Goal: Feedback & Contribution: Contribute content

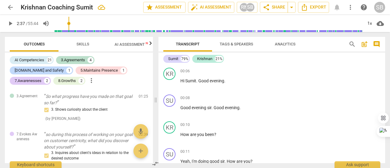
scroll to position [2090, 0]
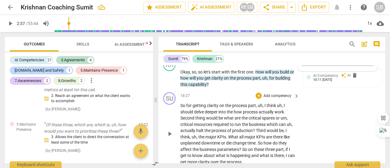
click at [317, 126] on div "SU play_arrow pause 18:27 + Add competency keyboard_arrow_right So for getting …" at bounding box center [271, 128] width 227 height 77
click at [335, 78] on span "AI Competency" at bounding box center [325, 75] width 25 height 4
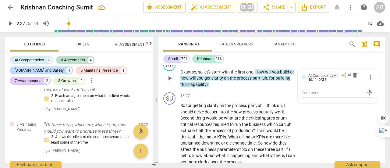
click at [335, 78] on div "AI Competency" at bounding box center [323, 75] width 30 height 5
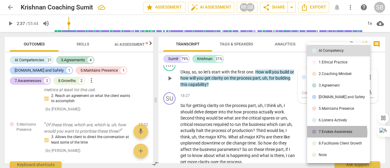
click at [334, 132] on div "7.Evokes Awareness" at bounding box center [336, 132] width 34 height 4
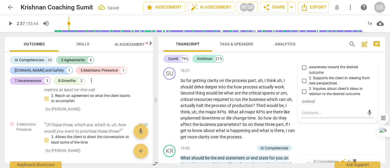
scroll to position [2120, 0]
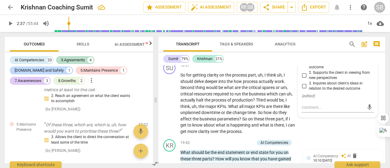
click at [305, 90] on input "3. Inquires about client's ideas in relation to the desired outcome" at bounding box center [304, 85] width 10 height 7
checkbox input "true"
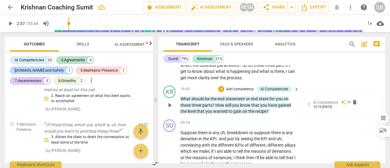
scroll to position [2181, 0]
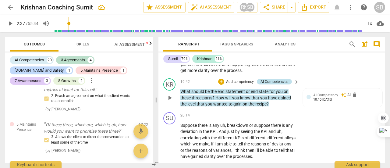
click at [277, 84] on div "AI Competencies" at bounding box center [274, 81] width 28 height 5
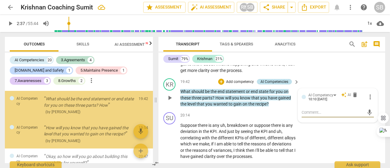
scroll to position [498, 0]
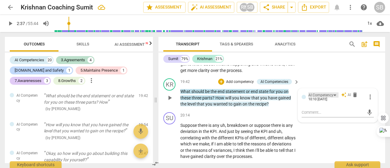
click at [333, 97] on div "AI Competency" at bounding box center [323, 94] width 30 height 5
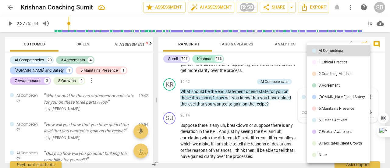
click at [231, 105] on div at bounding box center [195, 84] width 390 height 168
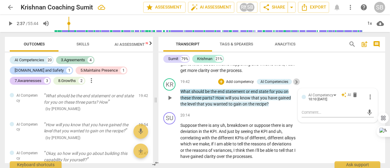
click at [295, 86] on span "keyboard_arrow_right" at bounding box center [296, 81] width 7 height 7
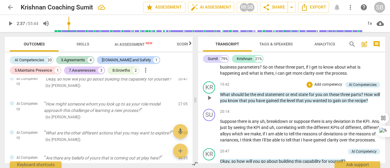
scroll to position [434, 0]
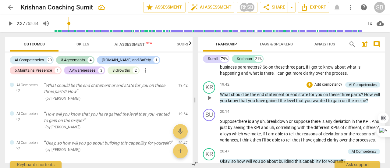
click at [329, 87] on p "Add competency" at bounding box center [328, 84] width 29 height 5
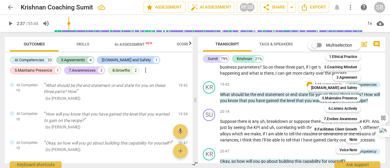
click at [298, 112] on div at bounding box center [195, 84] width 390 height 168
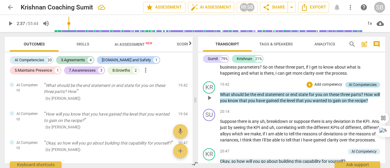
click at [353, 87] on div "AI Competencies" at bounding box center [363, 84] width 28 height 5
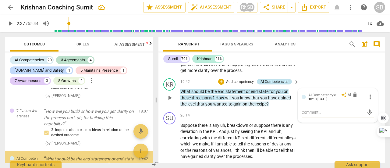
scroll to position [434, 0]
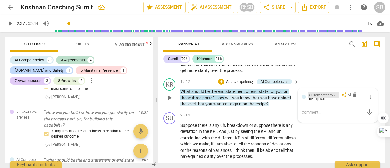
click at [334, 97] on div "AI Competency" at bounding box center [323, 94] width 30 height 5
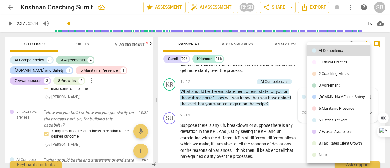
click at [337, 85] on div "3.Agreement" at bounding box center [329, 85] width 21 height 4
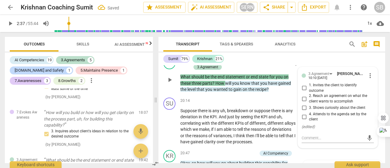
scroll to position [2212, 0]
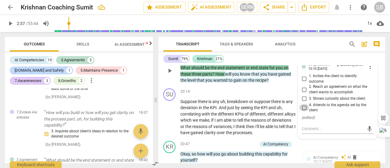
click at [303, 111] on input "4. Attends to the agenda set by the client" at bounding box center [304, 107] width 10 height 7
checkbox input "true"
click at [303, 83] on input "1. Invites the client to identify outcome" at bounding box center [304, 78] width 10 height 7
checkbox input "true"
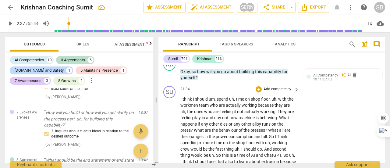
scroll to position [2303, 0]
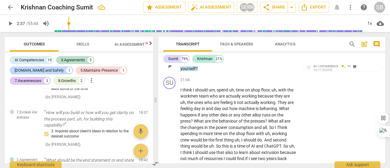
click at [280, 55] on div "AI Competency" at bounding box center [275, 52] width 25 height 5
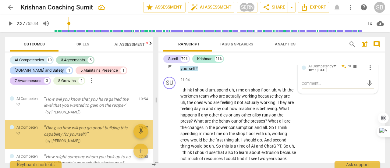
scroll to position [543, 0]
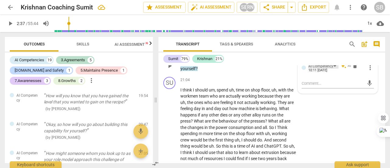
click at [333, 69] on div "AI Competency" at bounding box center [323, 65] width 30 height 5
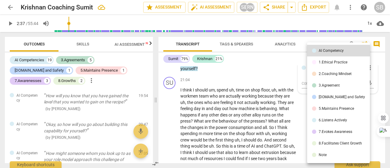
click at [246, 108] on div at bounding box center [195, 84] width 390 height 168
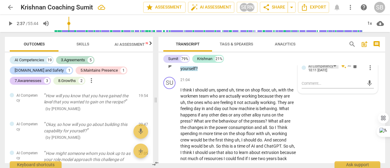
click at [330, 69] on div "AI Competency" at bounding box center [320, 66] width 25 height 6
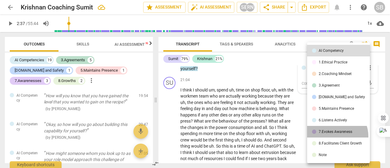
click at [334, 136] on li "7.Evokes Awareness" at bounding box center [338, 132] width 63 height 12
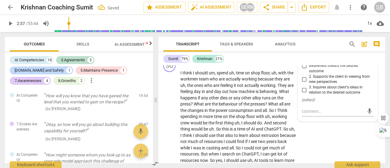
scroll to position [2333, 0]
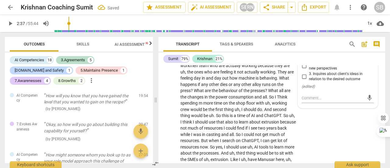
click at [304, 80] on input "3. Inquires about client's ideas in relation to the desired outcome" at bounding box center [304, 76] width 10 height 7
checkbox input "true"
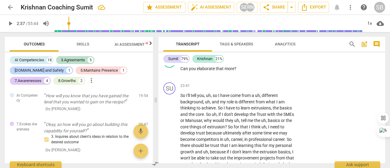
scroll to position [2547, 0]
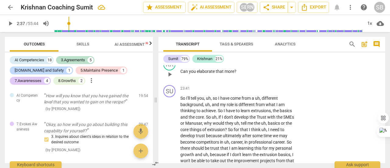
click at [257, 65] on div "+" at bounding box center [259, 61] width 6 height 6
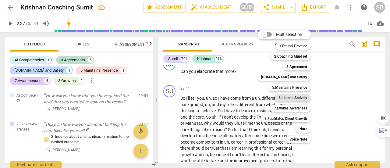
click at [304, 98] on b "6.Listens Actively" at bounding box center [292, 97] width 29 height 7
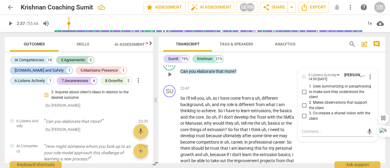
click at [265, 64] on div "6.Listens Actively" at bounding box center [274, 61] width 28 height 5
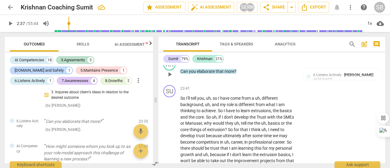
drag, startPoint x: 280, startPoint y: 86, endPoint x: 289, endPoint y: 86, distance: 8.5
click at [289, 64] on div "6.Listens Actively" at bounding box center [274, 61] width 36 height 5
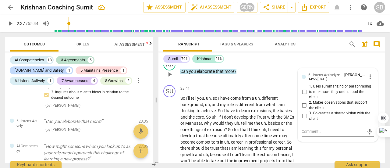
click at [256, 80] on div "23:35 + Add competency 6.Listens Actively keyboard_arrow_right Can you elaborat…" at bounding box center [239, 69] width 119 height 22
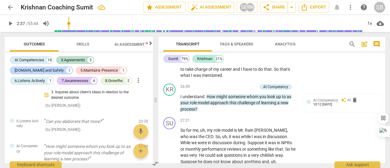
scroll to position [2821, 0]
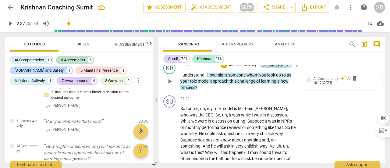
click at [278, 68] on div "AI Competency" at bounding box center [275, 64] width 25 height 5
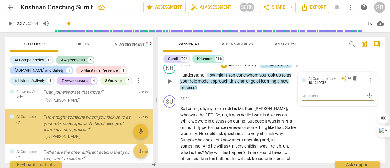
scroll to position [618, 0]
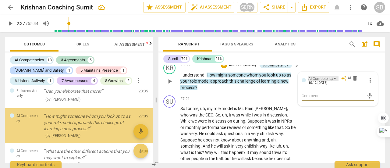
click at [333, 81] on div "AI Competency" at bounding box center [323, 78] width 30 height 5
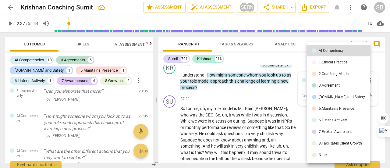
click at [339, 135] on li "7.Evokes Awareness" at bounding box center [338, 132] width 63 height 12
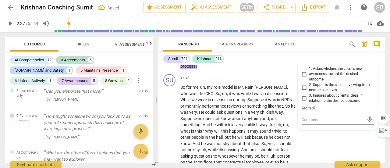
scroll to position [2851, 0]
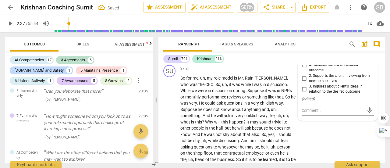
click at [305, 82] on input "2. Supports the client in viewing from new perspectives" at bounding box center [304, 78] width 10 height 7
checkbox input "true"
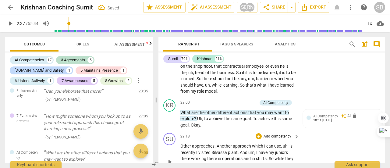
scroll to position [2973, 0]
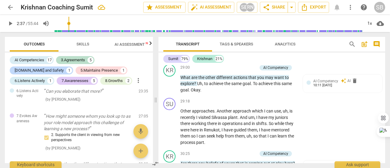
type input "157"
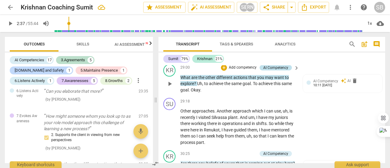
click at [277, 70] on div "AI Competency" at bounding box center [275, 67] width 25 height 5
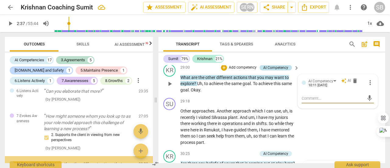
scroll to position [662, 0]
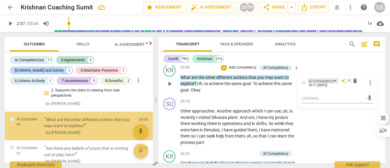
click at [332, 83] on div "AI Competency" at bounding box center [323, 80] width 30 height 5
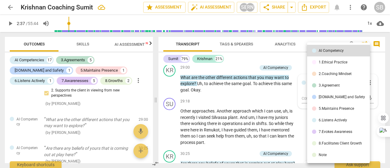
click at [334, 134] on li "7.Evokes Awareness" at bounding box center [338, 132] width 63 height 12
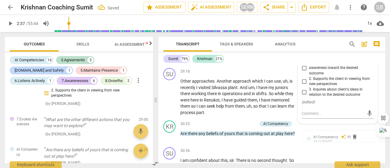
scroll to position [3003, 0]
click at [302, 84] on input "2. Supports the client in viewing from new perspectives" at bounding box center [304, 80] width 10 height 7
checkbox input "true"
click at [303, 95] on input "3. Inquires about client's ideas in relation to the desired outcome" at bounding box center [304, 91] width 10 height 7
checkbox input "true"
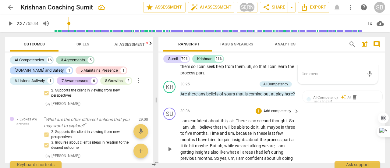
scroll to position [3064, 0]
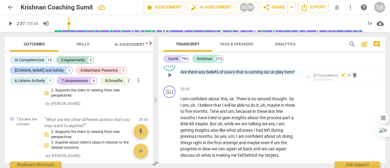
click at [274, 74] on span "at" at bounding box center [273, 71] width 5 height 5
click at [333, 78] on div "AI Competency" at bounding box center [323, 75] width 30 height 5
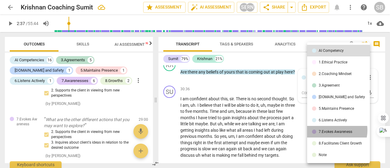
click at [328, 130] on div "7.Evokes Awareness" at bounding box center [336, 132] width 34 height 4
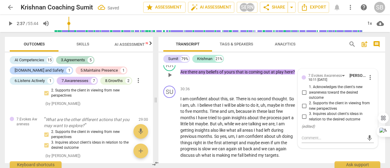
scroll to position [3095, 0]
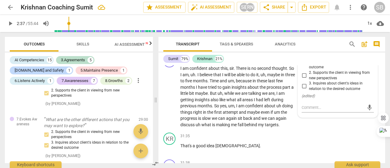
click at [301, 79] on input "2. Supports the client in viewing from new perspectives" at bounding box center [304, 75] width 10 height 7
checkbox input "true"
click at [304, 110] on textarea at bounding box center [333, 107] width 62 height 6
type textarea "T"
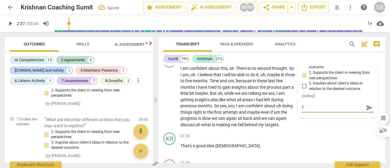
type textarea "Tr"
type textarea "Try"
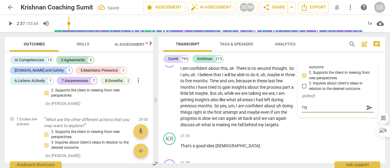
type textarea "Try"
type textarea "Try t"
type textarea "Try to"
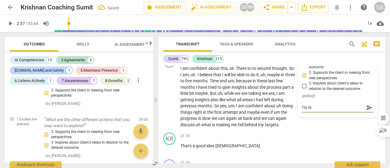
type textarea "Try to"
type textarea "Try to a"
type textarea "Try to as"
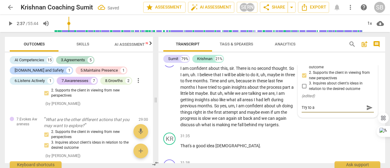
type textarea "Try to as"
type textarea "Try to ask"
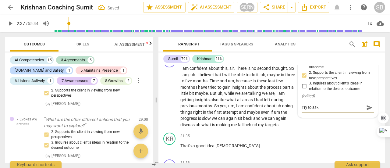
type textarea "Try to ask ""
type textarea "Try to ask "W"
type textarea "Try to ask "Wh"
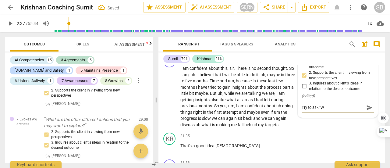
type textarea "Try to ask "Wh"
type textarea "Try to ask "Wha"
type textarea "Try to ask "What"
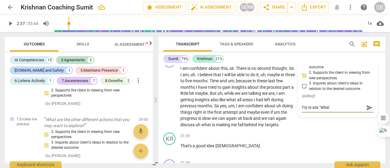
type textarea "Try to ask "What"
type textarea "Try to ask "What b"
type textarea "Try to ask "What be"
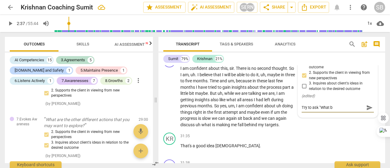
type textarea "Try to ask "What be"
type textarea "Try to ask "What bel"
type textarea "Try to ask "What beli"
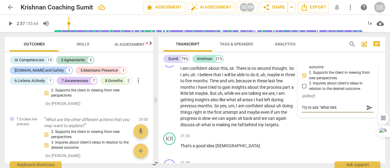
type textarea "Try to ask "What belie"
type textarea "Try to ask "What belief"
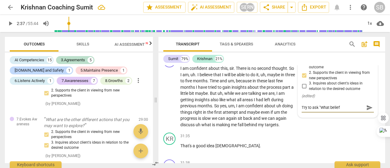
type textarea "Try to ask "What belief"
type textarea "Try to ask "What belief o"
type textarea "Try to ask "What belief of"
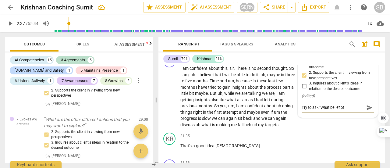
type textarea "Try to ask "What belief of"
type textarea "Try to ask "What belief of y"
type textarea "Try to ask "What belief of yo"
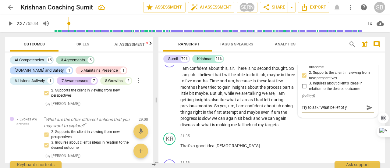
type textarea "Try to ask "What belief of yo"
type textarea "Try to ask "What belief of you"
type textarea "Try to ask "What belief of your"
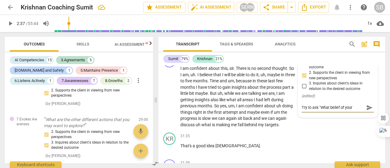
type textarea "Try to ask "What belief of your"
type textarea "Try to ask "What belief of yours"
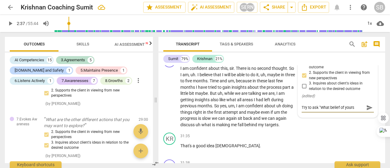
type textarea "Try to ask "What belief of yours"
type textarea "Try to ask "What belief of yours m"
type textarea "Try to ask "What belief of yours mi"
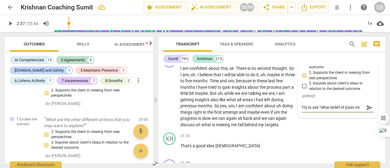
type textarea "Try to ask "What belief of yours mig"
type textarea "Try to ask "What belief of yours migh"
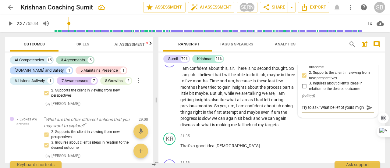
type textarea "Try to ask "What belief of yours might"
type textarea "Try to ask "What belief of yours might b"
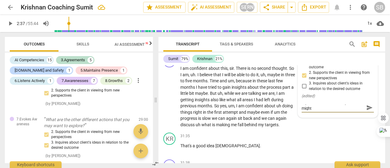
type textarea "Try to ask "What belief of yours might b"
type textarea "Try to ask "What belief of yours might be"
type textarea "Try to ask "What belief of yours might be i"
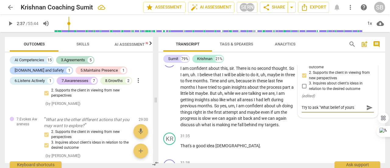
type textarea "Try to ask "What belief of yours might be in"
type textarea "Try to ask "What belief of yours might be int"
type textarea "Try to ask "What belief of yours might be inte"
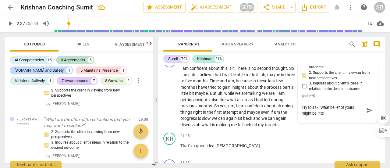
type textarea "Try to ask "What belief of yours might be inter"
type textarea "Try to ask "What belief of yours might be interf"
type textarea "Try to ask "What belief of yours might be interfe"
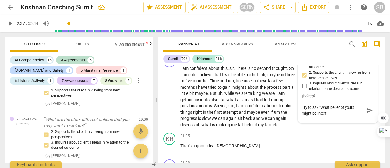
type textarea "Try to ask "What belief of yours might be interfe"
type textarea "Try to ask "What belief of yours might be interfer"
type textarea "Try to ask "What belief of yours might be interferi"
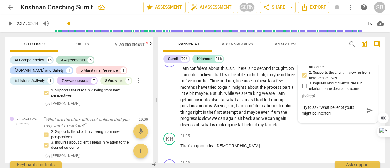
type textarea "Try to ask "What belief of yours might be interferin"
type textarea "Try to ask "What belief of yours might be interfering"
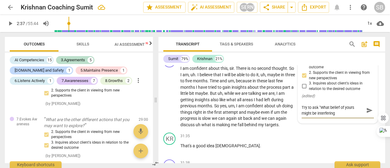
type textarea "Try to ask "What belief of yours might be interfering"
type textarea "Try to ask "What belief of yours might be interfering w"
type textarea "Try to ask "What belief of yours might be interfering wi"
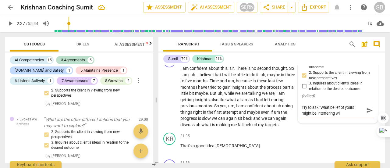
type textarea "Try to ask "What belief of yours might be interfering wit"
type textarea "Try to ask "What belief of yours might be interfering with"
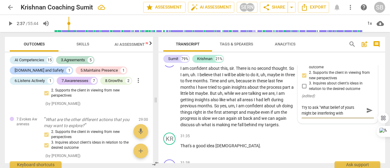
type textarea "Try to ask "What belief of yours might be interfering with"
type textarea "Try to ask "What belief of yours might be interfering with y"
type textarea "Try to ask "What belief of yours might be interfering with yo"
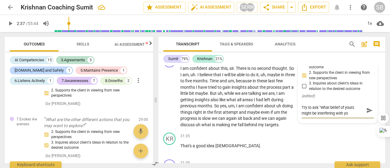
type textarea "Try to ask "What belief of yours might be interfering with you"
type textarea "Try to ask "What belief of yours might be interfering with your"
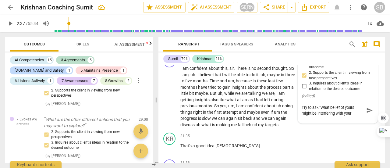
type textarea "Try to ask "What belief of yours might be interfering with your"
type textarea "Try to ask "What belief of yours might be interfering with your t"
type textarea "Try to ask "What belief of yours might be interfering with your th"
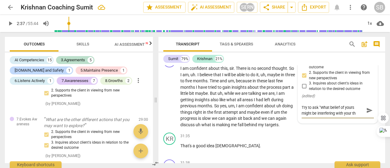
type textarea "Try to ask "What belief of yours might be interfering with your thi"
type textarea "Try to ask "What belief of yours might be interfering with your thin"
type textarea "Try to ask "What belief of yours might be interfering with your think"
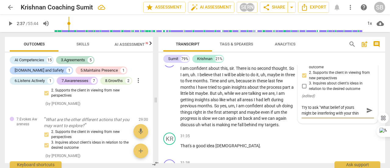
type textarea "Try to ask "What belief of yours might be interfering with your think"
type textarea "Try to ask "What belief of yours might be interfering with your thinki"
type textarea "Try to ask "What belief of yours might be interfering with your thinkin"
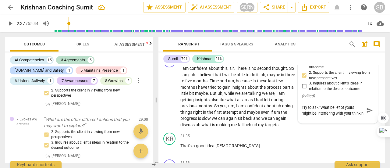
scroll to position [5, 0]
type textarea "Try to ask "What belief of yours might be interfering with your thinking"
type textarea "Try to ask "What belief of yours might be interfering with your thinking h"
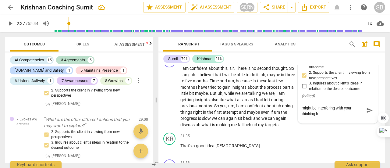
type textarea "Try to ask "What belief of yours might be interfering with your thinking he"
type textarea "Try to ask "What belief of yours might be interfering with your thinking her"
type textarea "Try to ask "What belief of yours might be interfering with your thinking here"
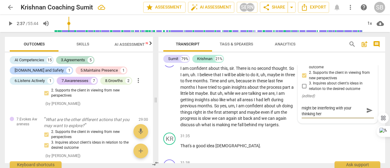
type textarea "Try to ask "What belief of yours might be interfering with your thinking here"
type textarea "Try to ask "What belief of yours might be interfering with your thinking here?"
type textarea "Try to ask "What belief of yours might be interfering with your thinking here?""
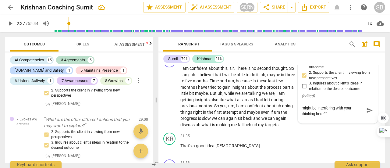
click at [368, 114] on span "send" at bounding box center [369, 110] width 7 height 7
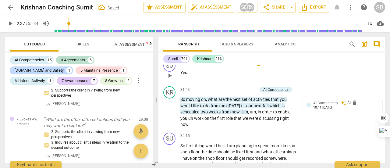
scroll to position [3217, 0]
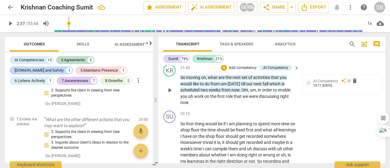
click at [296, 72] on span "keyboard_arrow_right" at bounding box center [296, 67] width 7 height 7
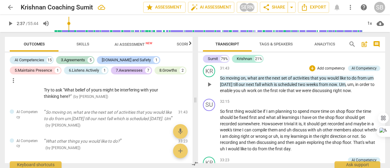
scroll to position [587, 0]
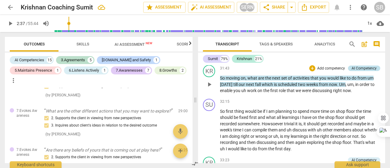
click at [351, 71] on div "AI Competency" at bounding box center [363, 67] width 25 height 5
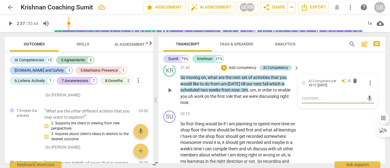
scroll to position [671, 0]
click at [341, 83] on span "auto_awesome" at bounding box center [343, 80] width 5 height 5
click at [332, 83] on div "AI Competency" at bounding box center [323, 80] width 30 height 5
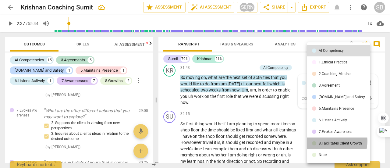
click at [333, 141] on div "8.Facilitates Client Growth" at bounding box center [340, 143] width 43 height 4
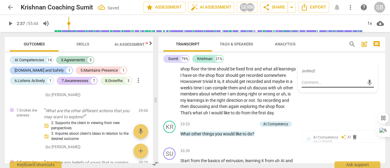
scroll to position [3247, 0]
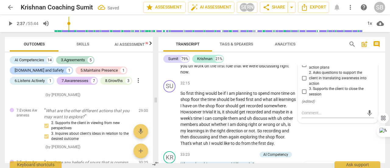
click at [305, 69] on input "1. Partners with the client to create action plans" at bounding box center [304, 64] width 10 height 7
checkbox input "true"
click at [304, 82] on input "2. Asks questions to support the client in translating awareness into action" at bounding box center [304, 78] width 10 height 7
checkbox input "true"
click at [310, 116] on textarea at bounding box center [333, 113] width 62 height 6
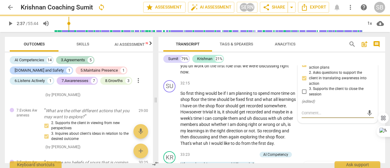
type textarea "G"
type textarea "Gr"
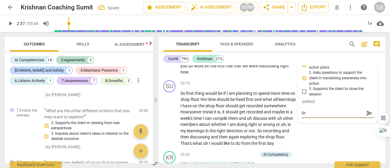
type textarea "Gre"
type textarea "Grea"
type textarea "Great"
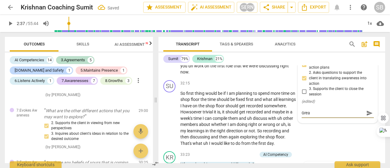
type textarea "Great"
type textarea "Great T"
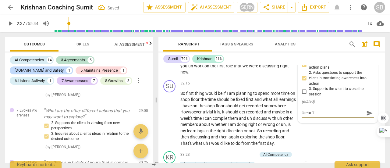
type textarea "Great Tr"
type textarea "Great Tra"
type textarea "Great [PERSON_NAME]"
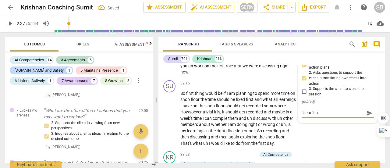
type textarea "Great [PERSON_NAME]"
type textarea "Great Trans"
type textarea "Great Transi"
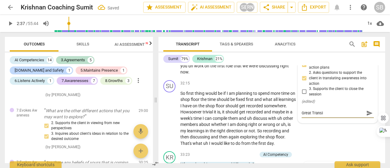
type textarea "Great Transit"
type textarea "Great Transiti"
type textarea "Great Transitio"
type textarea "Great Transition"
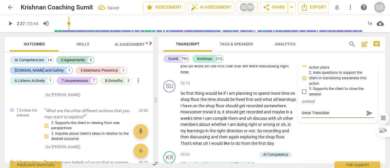
type textarea "Great Transition"
click at [367, 116] on span "send" at bounding box center [369, 113] width 7 height 7
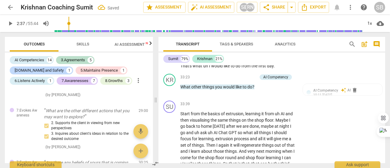
scroll to position [3338, 0]
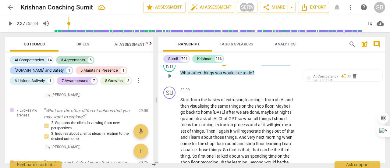
click at [281, 66] on div "AI Competency" at bounding box center [275, 62] width 25 height 5
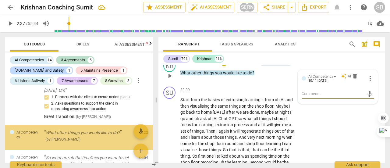
scroll to position [827, 0]
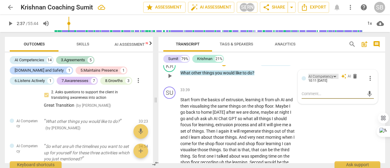
click at [332, 79] on div "AI Competency" at bounding box center [323, 76] width 30 height 5
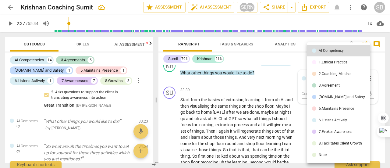
click at [335, 130] on div "7.Evokes Awareness" at bounding box center [336, 132] width 34 height 4
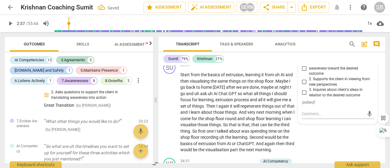
scroll to position [3369, 0]
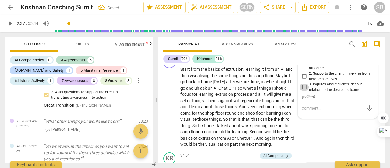
click at [303, 91] on input "3. Inquires about client's ideas in relation to the desired outcome" at bounding box center [304, 86] width 10 height 7
checkbox input "true"
click at [312, 111] on textarea at bounding box center [333, 108] width 62 height 6
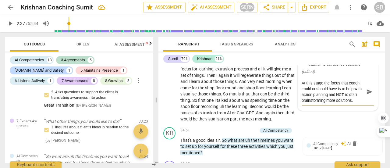
scroll to position [3399, 0]
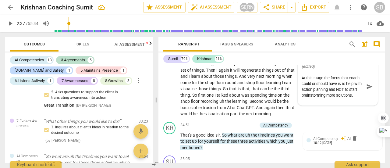
click at [366, 90] on span "send" at bounding box center [369, 86] width 7 height 7
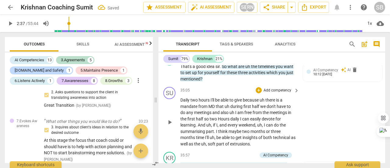
scroll to position [3491, 0]
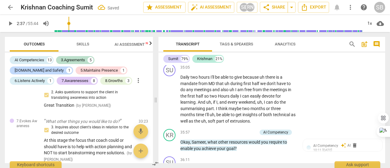
click at [339, 54] on div "AI Competency auto_awesome AI delete 10:12 [DATE]" at bounding box center [345, 48] width 65 height 9
click at [333, 50] on div "AI Competency" at bounding box center [323, 46] width 30 height 5
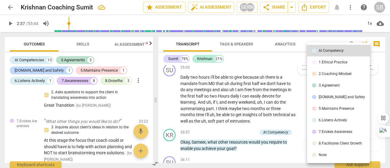
click at [329, 139] on li "8.Facilitates Client Growth" at bounding box center [338, 143] width 63 height 12
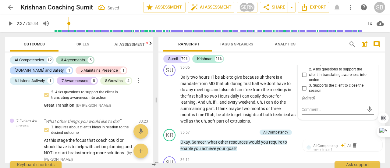
click at [302, 65] on input "1. Partners with the client to create action plans" at bounding box center [304, 61] width 10 height 7
click at [305, 78] on input "2. Asks questions to support the client in translating awareness into action" at bounding box center [304, 74] width 10 height 7
click at [313, 112] on textarea at bounding box center [333, 110] width 62 height 6
click at [366, 113] on span "send" at bounding box center [369, 109] width 7 height 7
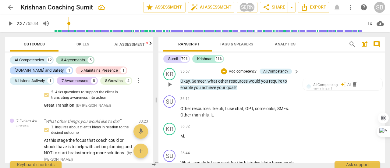
click at [274, 83] on span "require" at bounding box center [276, 81] width 14 height 5
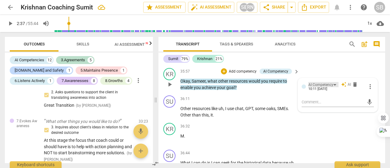
click at [333, 87] on div "AI Competency" at bounding box center [323, 84] width 30 height 5
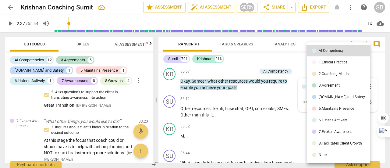
click at [332, 140] on li "8.Facilitates Client Growth" at bounding box center [338, 143] width 63 height 12
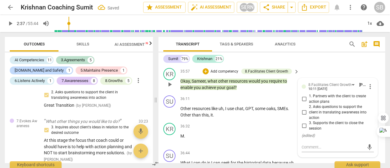
scroll to position [3582, 0]
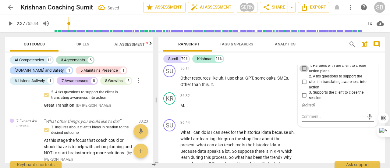
click at [304, 72] on input "1. Partners with the client to create action plans" at bounding box center [304, 68] width 10 height 7
click at [303, 72] on input "1. Partners with the client to create action plans" at bounding box center [304, 68] width 10 height 7
click at [302, 99] on input "3. Supports the client to close the session" at bounding box center [304, 95] width 10 height 7
click at [310, 119] on textarea at bounding box center [333, 117] width 62 height 6
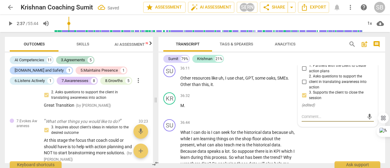
click at [202, 53] on span "Sameer" at bounding box center [199, 50] width 14 height 5
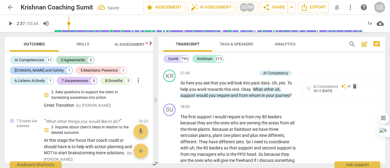
scroll to position [3704, 0]
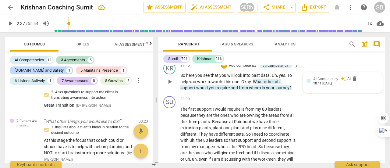
click at [332, 81] on span "AI Competency" at bounding box center [325, 79] width 25 height 4
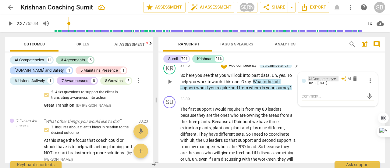
click at [332, 81] on div "AI Competency" at bounding box center [323, 78] width 30 height 5
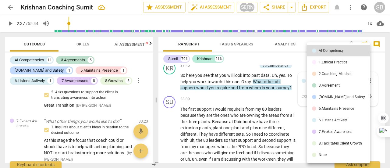
click at [326, 156] on div "Note" at bounding box center [323, 155] width 8 height 4
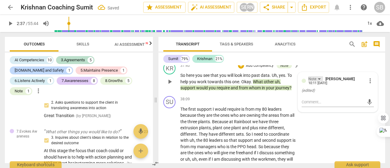
click at [319, 81] on div "Note" at bounding box center [315, 78] width 15 height 5
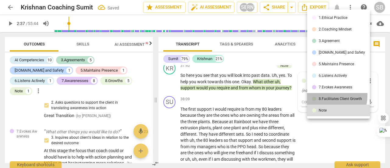
click at [320, 95] on li "8.Facilitates Client Growth" at bounding box center [338, 99] width 63 height 12
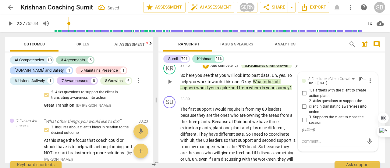
scroll to position [3734, 0]
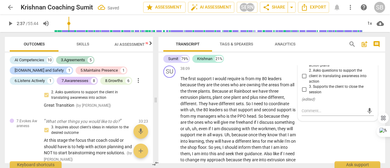
click at [306, 93] on input "3. Supports the client to close the session" at bounding box center [304, 89] width 10 height 7
click at [307, 114] on textarea at bounding box center [333, 111] width 62 height 6
click at [302, 80] on input "2. Asks questions to support the client in translating awareness into action" at bounding box center [304, 75] width 10 height 7
click at [303, 93] on input "3. Supports the client to close the session" at bounding box center [304, 89] width 10 height 7
click at [302, 93] on input "3. Supports the client to close the session" at bounding box center [304, 89] width 10 height 7
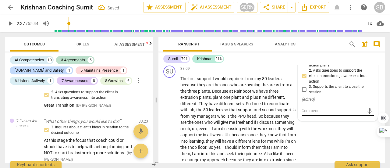
click at [303, 116] on div "mic" at bounding box center [338, 111] width 72 height 10
click at [303, 114] on textarea at bounding box center [333, 111] width 62 height 6
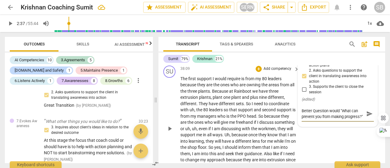
scroll to position [5, 0]
click at [366, 117] on span "send" at bounding box center [369, 113] width 7 height 7
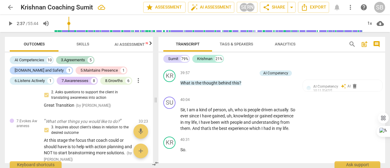
scroll to position [3948, 0]
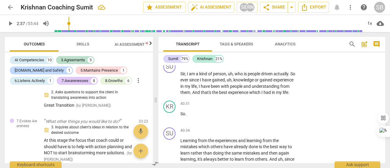
click at [284, 40] on div "AI Competency" at bounding box center [275, 36] width 25 height 5
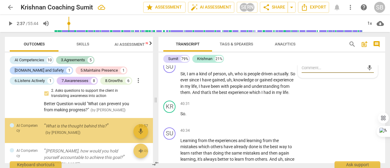
scroll to position [1028, 0]
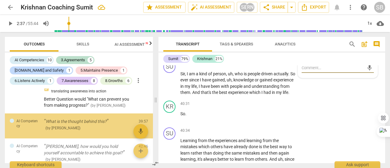
click at [335, 53] on div "AI Competency" at bounding box center [323, 50] width 30 height 5
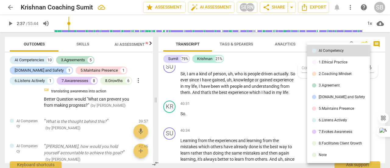
click at [338, 121] on div "6.Listens Actively" at bounding box center [333, 120] width 28 height 4
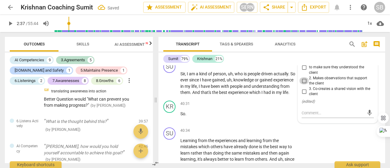
click at [302, 84] on input "2. Makes observations that support the client" at bounding box center [304, 80] width 10 height 7
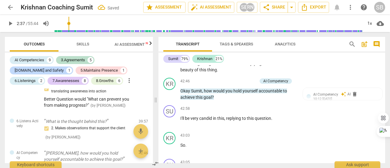
scroll to position [4252, 0]
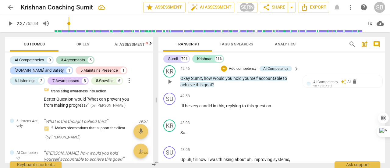
click at [260, 81] on span "accountable" at bounding box center [271, 78] width 24 height 5
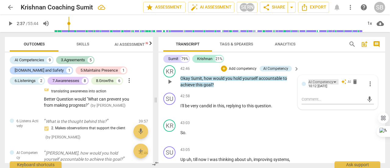
click at [328, 85] on div "AI Competency" at bounding box center [320, 82] width 25 height 6
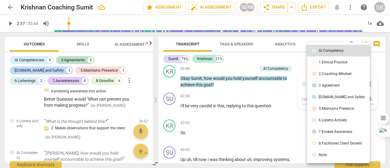
click at [329, 141] on div "8.Facilitates Client Growth" at bounding box center [340, 143] width 43 height 4
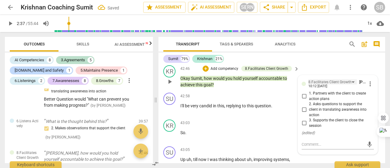
scroll to position [4283, 0]
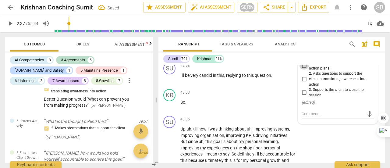
click at [304, 69] on input "1. Partners with the client to create action plans" at bounding box center [304, 65] width 10 height 7
click at [303, 96] on input "3. Supports the client to close the session" at bounding box center [304, 92] width 10 height 7
click at [305, 69] on input "1. Partners with the client to create action plans" at bounding box center [304, 65] width 10 height 7
click at [304, 69] on input "1. Partners with the client to create action plans" at bounding box center [304, 65] width 10 height 7
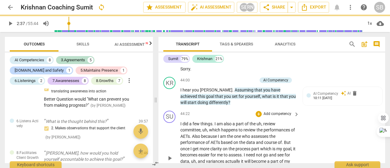
scroll to position [4435, 0]
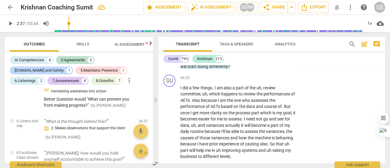
drag, startPoint x: 203, startPoint y: 91, endPoint x: 212, endPoint y: 92, distance: 9.8
click at [212, 56] on span "[PERSON_NAME]" at bounding box center [216, 53] width 33 height 5
click at [269, 63] on span "start" at bounding box center [274, 60] width 10 height 5
click at [333, 60] on div "AI Competency" at bounding box center [323, 57] width 30 height 5
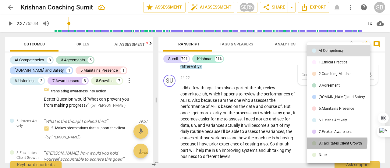
click at [331, 141] on li "8.Facilitates Client Growth" at bounding box center [338, 143] width 63 height 12
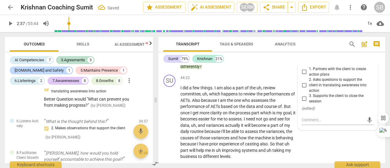
click at [304, 76] on input "1. Partners with the client to create action plans" at bounding box center [304, 71] width 10 height 7
click at [303, 76] on input "1. Partners with the client to create action plans" at bounding box center [304, 71] width 10 height 7
click at [302, 89] on input "2. Asks questions to support the client in translating awareness into action" at bounding box center [304, 85] width 10 height 7
click at [306, 102] on input "3. Supports the client to close the session" at bounding box center [304, 98] width 10 height 7
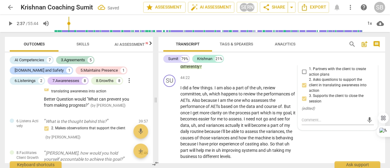
click at [305, 89] on input "2. Asks questions to support the client in translating awareness into action" at bounding box center [304, 85] width 10 height 7
click at [303, 89] on input "2. Asks questions to support the client in translating awareness into action" at bounding box center [304, 85] width 10 height 7
click at [307, 125] on div "mic" at bounding box center [338, 120] width 72 height 10
click at [307, 123] on textarea at bounding box center [333, 120] width 62 height 6
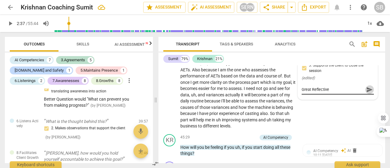
click at [367, 93] on span "send" at bounding box center [369, 89] width 7 height 7
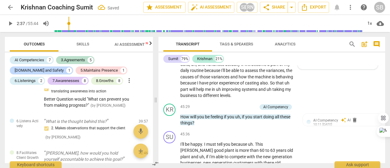
scroll to position [4526, 0]
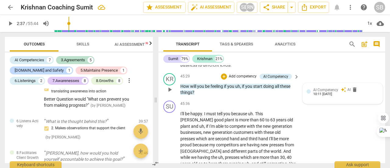
click at [321, 92] on span "AI Competency" at bounding box center [325, 90] width 25 height 4
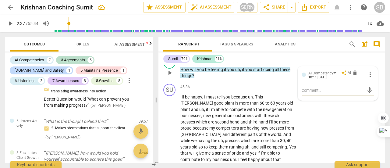
scroll to position [4557, 0]
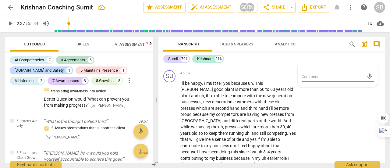
click at [334, 62] on div "AI Competency" at bounding box center [323, 59] width 30 height 5
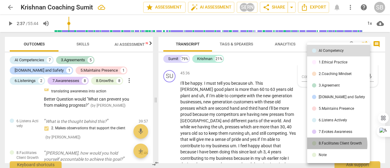
click at [334, 144] on div "8.Facilitates Client Growth" at bounding box center [340, 143] width 43 height 4
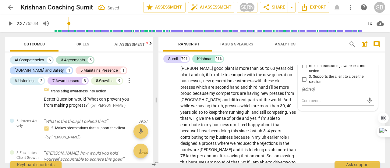
scroll to position [4587, 0]
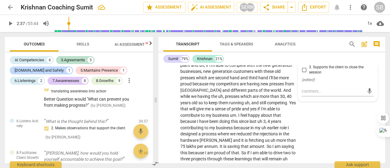
click at [303, 73] on input "3. Supports the client to close the session" at bounding box center [304, 69] width 10 height 7
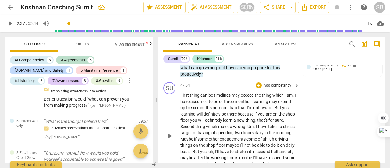
scroll to position [4709, 0]
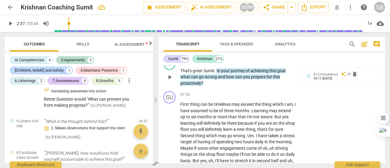
click at [280, 64] on div "AI Competency" at bounding box center [275, 60] width 25 height 5
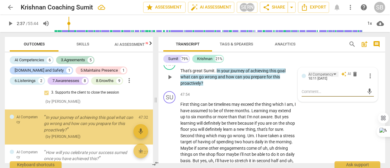
scroll to position [1184, 0]
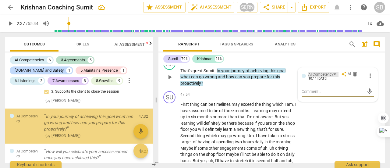
click at [334, 77] on div "AI Competency" at bounding box center [323, 74] width 30 height 5
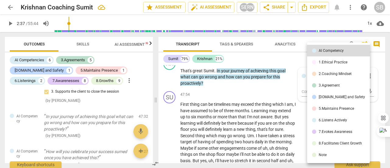
click at [332, 144] on div "8.Facilitates Client Growth" at bounding box center [340, 143] width 43 height 4
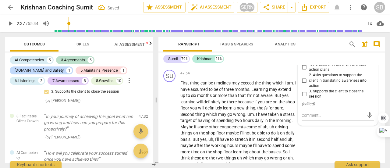
scroll to position [4739, 0]
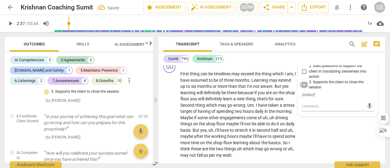
click at [304, 88] on input "3. Supports the client to close the session" at bounding box center [304, 84] width 10 height 7
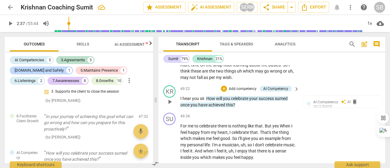
scroll to position [4831, 0]
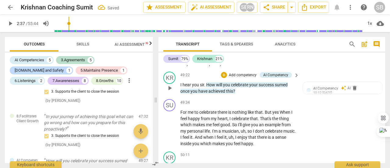
click at [280, 87] on span "sumed" at bounding box center [281, 84] width 13 height 5
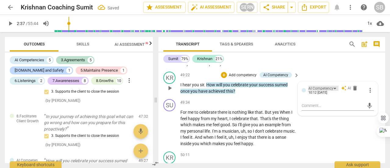
click at [334, 91] on div "AI Competency" at bounding box center [323, 88] width 30 height 5
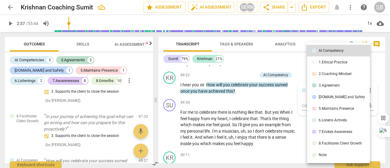
click at [337, 142] on div "8.Facilitates Client Growth" at bounding box center [340, 143] width 43 height 4
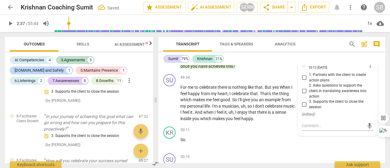
scroll to position [4861, 0]
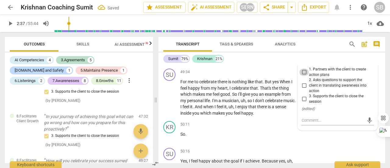
click at [303, 76] on input "1. Partners with the client to create action plans" at bounding box center [304, 72] width 10 height 7
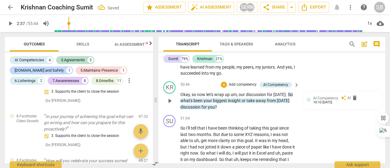
scroll to position [4983, 0]
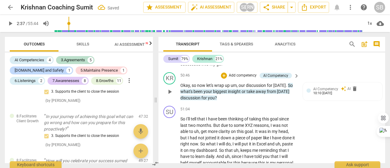
click at [266, 94] on span "away" at bounding box center [261, 91] width 11 height 5
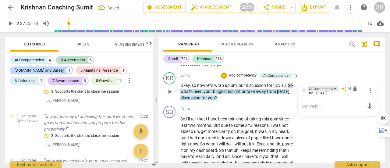
click at [333, 91] on div "AI Competency" at bounding box center [323, 88] width 30 height 5
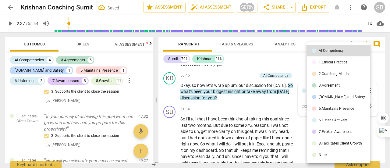
click at [332, 142] on div "8.Facilitates Client Growth" at bounding box center [340, 143] width 43 height 4
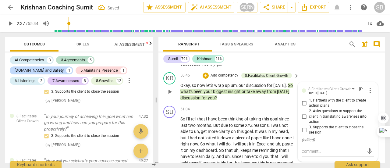
scroll to position [5013, 0]
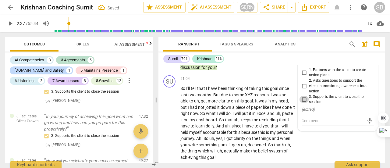
click at [304, 103] on input "3. Supports the client to close the session" at bounding box center [304, 99] width 10 height 7
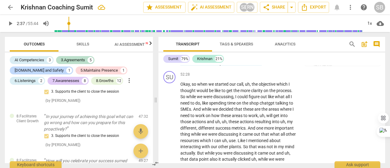
scroll to position [5135, 0]
click at [249, 59] on span "you" at bounding box center [250, 56] width 8 height 5
click at [284, 49] on div "AI Competency" at bounding box center [275, 46] width 25 height 5
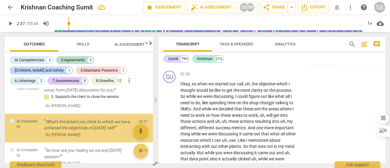
scroll to position [1301, 0]
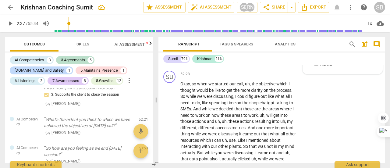
click at [336, 62] on span "AI Competency" at bounding box center [325, 60] width 25 height 4
click at [334, 62] on div "AI Competency" at bounding box center [323, 59] width 30 height 5
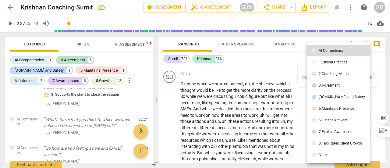
click at [334, 86] on div "3.Agreement" at bounding box center [329, 85] width 21 height 4
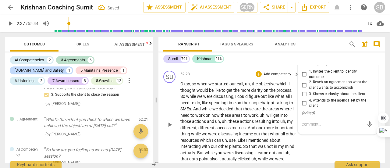
scroll to position [5166, 0]
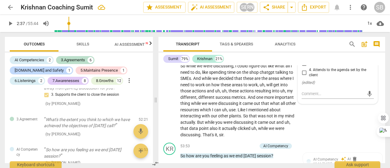
click at [329, 32] on div "3.Agreement" at bounding box center [321, 29] width 26 height 5
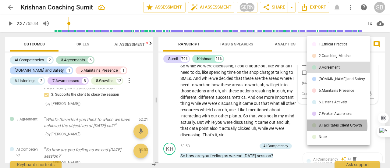
click at [334, 126] on div "8.Facilitates Client Growth" at bounding box center [340, 125] width 43 height 4
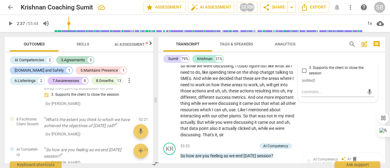
click at [302, 48] on input "1. Partners with the client to create action plans" at bounding box center [304, 43] width 10 height 7
click at [303, 48] on input "1. Partners with the client to create action plans" at bounding box center [304, 43] width 10 height 7
click at [304, 48] on input "1. Partners with the client to create action plans" at bounding box center [304, 43] width 10 height 7
click at [304, 61] on input "2. Asks questions to support the client in translating awareness into action" at bounding box center [304, 57] width 10 height 7
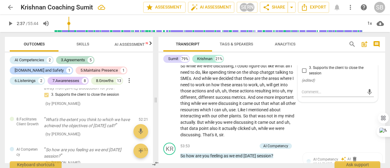
click at [304, 61] on input "2. Asks questions to support the client in translating awareness into action" at bounding box center [304, 57] width 10 height 7
click at [304, 74] on input "3. Supports the client to close the session" at bounding box center [304, 70] width 10 height 7
click at [310, 95] on textarea at bounding box center [333, 92] width 62 height 6
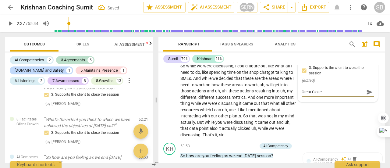
click at [366, 95] on span "send" at bounding box center [369, 92] width 7 height 7
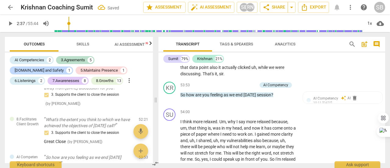
scroll to position [5257, 0]
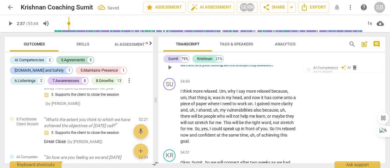
click at [275, 57] on div "AI Competency" at bounding box center [275, 54] width 25 height 5
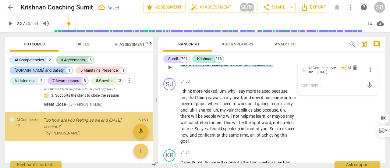
scroll to position [1339, 0]
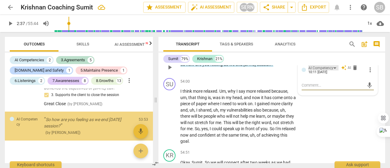
click at [332, 70] on div "AI Competency" at bounding box center [323, 67] width 30 height 5
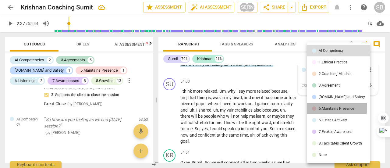
click at [331, 108] on div "5.Maintains Presence" at bounding box center [336, 109] width 35 height 4
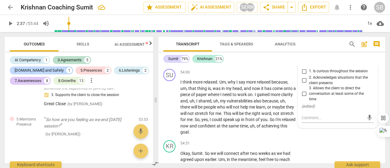
scroll to position [5257, 0]
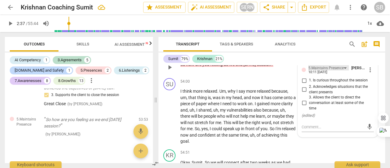
click at [344, 70] on div "5.Maintains Presence" at bounding box center [328, 67] width 41 height 5
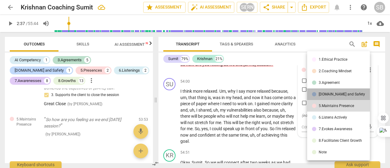
click at [344, 95] on div "[DOMAIN_NAME] and Safety" at bounding box center [342, 94] width 46 height 4
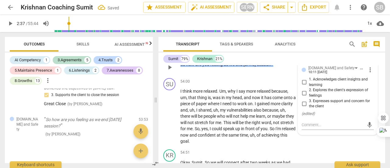
scroll to position [5288, 0]
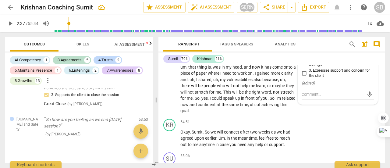
click at [302, 66] on input "2. Explores the client's expression of feelings" at bounding box center [304, 62] width 10 height 7
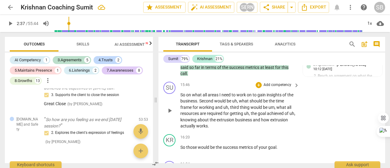
scroll to position [1766, 0]
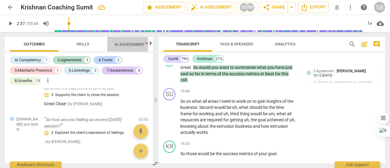
click at [124, 44] on span "AI Assessment New" at bounding box center [134, 44] width 38 height 5
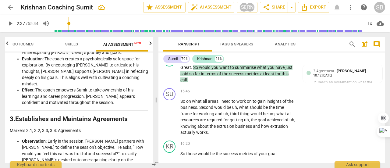
scroll to position [234, 0]
click at [79, 89] on li "Effect : The coach empowers Sumit to take ownership of his learnings and career…" at bounding box center [85, 96] width 126 height 19
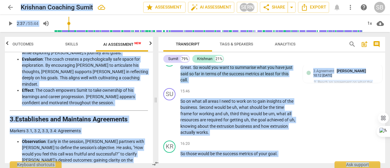
click at [79, 90] on li "Effect : The coach empowers Sumit to take ownership of his learnings and career…" at bounding box center [85, 96] width 126 height 19
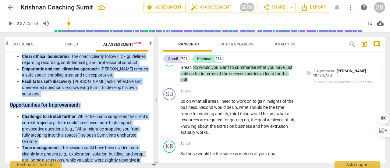
scroll to position [1208, 0]
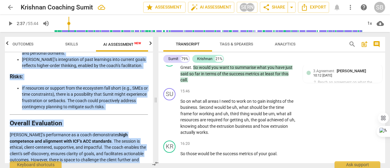
drag, startPoint x: 11, startPoint y: 77, endPoint x: 90, endPoint y: 154, distance: 110.3
copy div "Loremips do sit Ametc'a Elitsedd Eius temporin utlabore etdolorem ali enimadmi …"
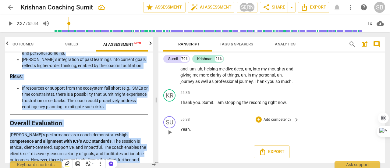
scroll to position [5482, 0]
click at [273, 152] on span "Export" at bounding box center [272, 151] width 26 height 7
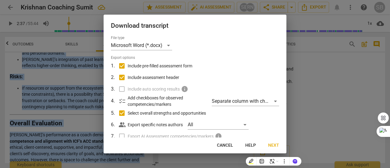
click at [277, 144] on span "Next" at bounding box center [273, 145] width 11 height 6
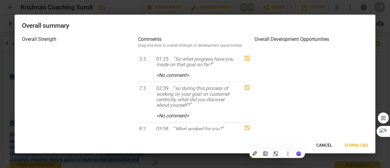
click at [351, 143] on span "Download" at bounding box center [355, 145] width 23 height 6
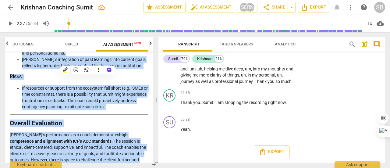
copy div "Loremips do sit Ametc'a Elitsedd Eius temporin utlabore etdolorem ali enimadmi …"
